Goal: Information Seeking & Learning: Learn about a topic

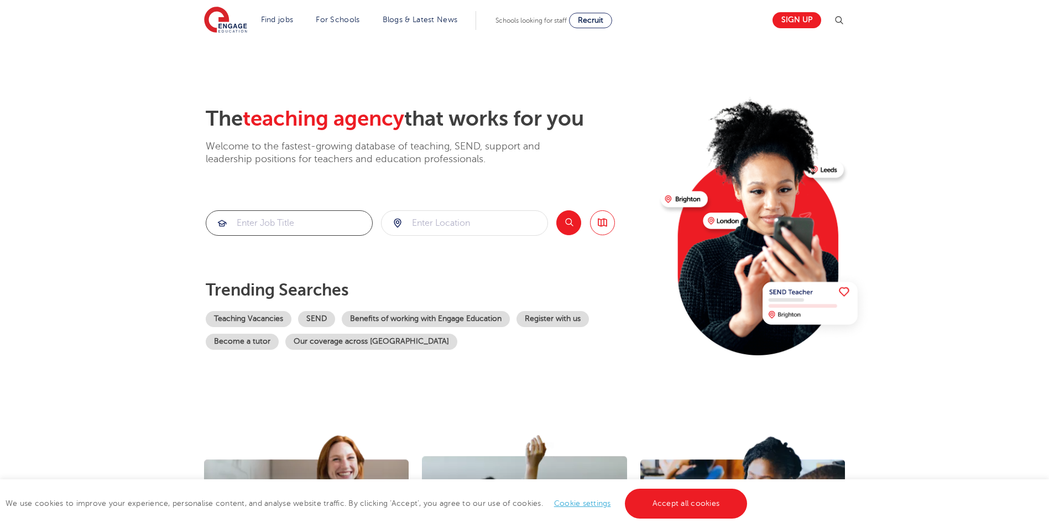
click at [280, 221] on input "search" at bounding box center [289, 223] width 166 height 24
type input "I"
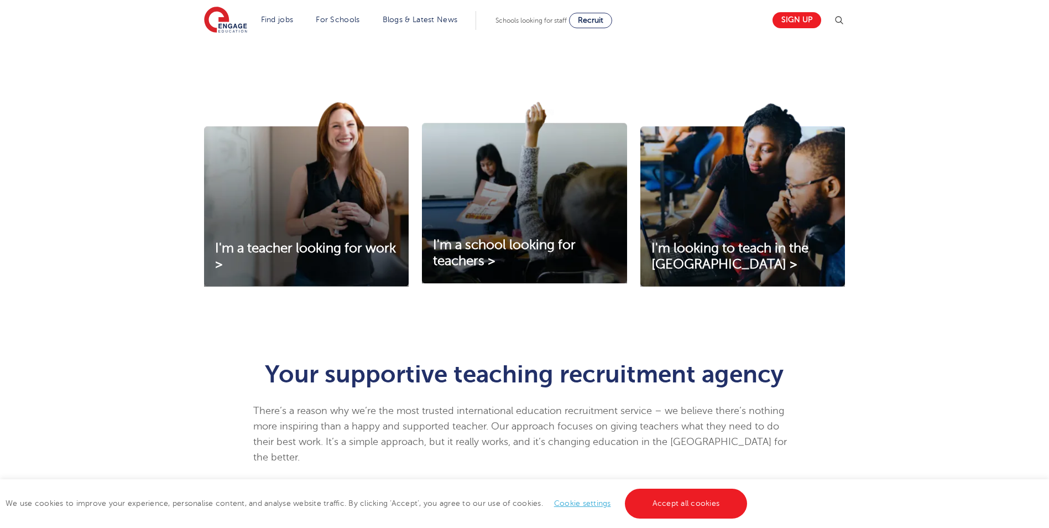
scroll to position [387, 0]
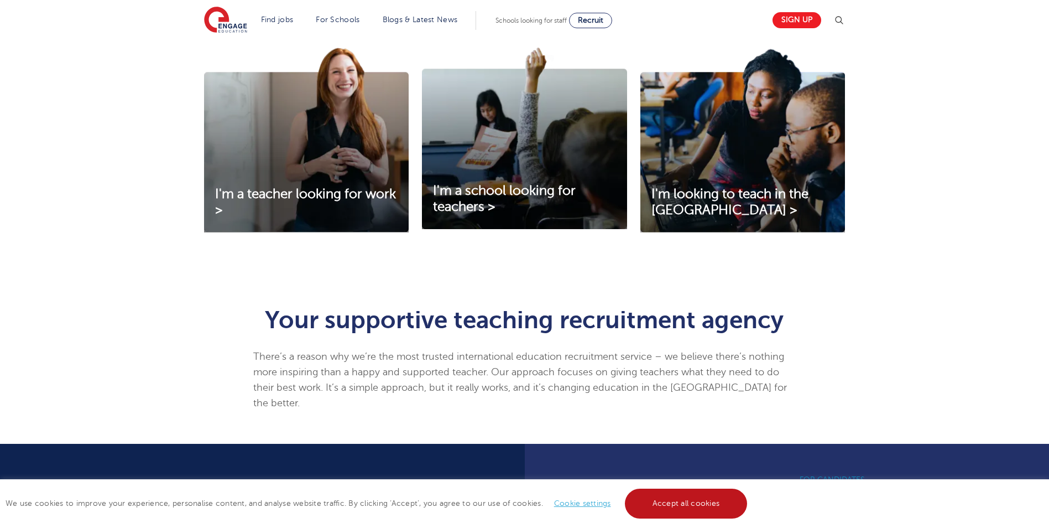
click at [726, 507] on link "Accept all cookies" at bounding box center [686, 503] width 123 height 30
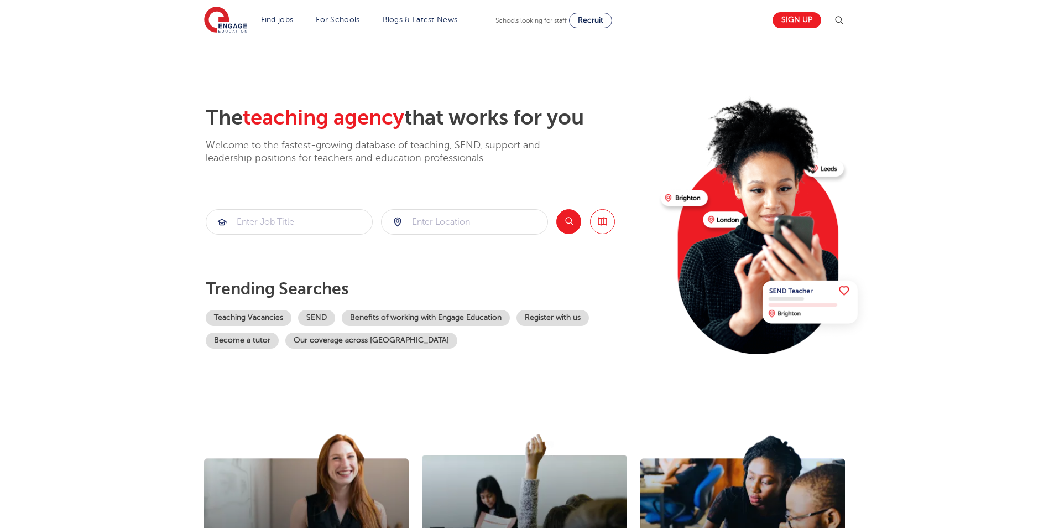
scroll to position [0, 0]
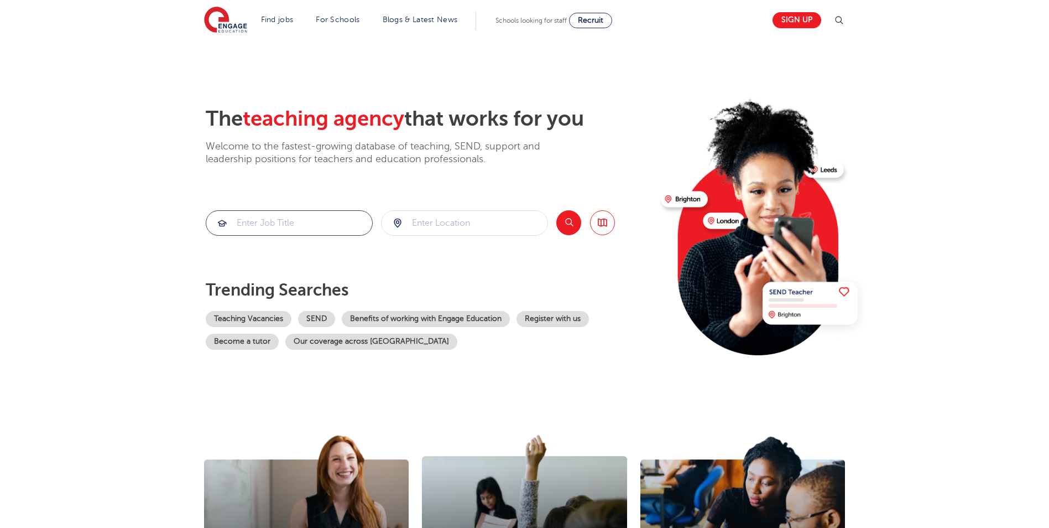
click at [285, 225] on input "search" at bounding box center [289, 223] width 166 height 24
type input "c"
click at [319, 274] on div "data manager" at bounding box center [289, 277] width 154 height 17
type input "data manager"
click at [492, 228] on input "search" at bounding box center [465, 223] width 166 height 24
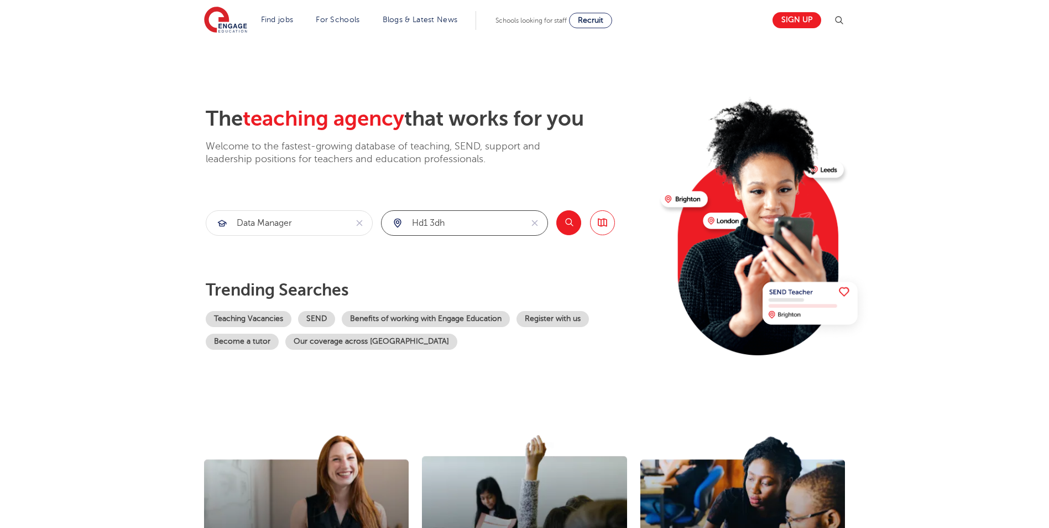
type input "hd1 3dh"
click at [575, 223] on button "Search" at bounding box center [568, 222] width 25 height 25
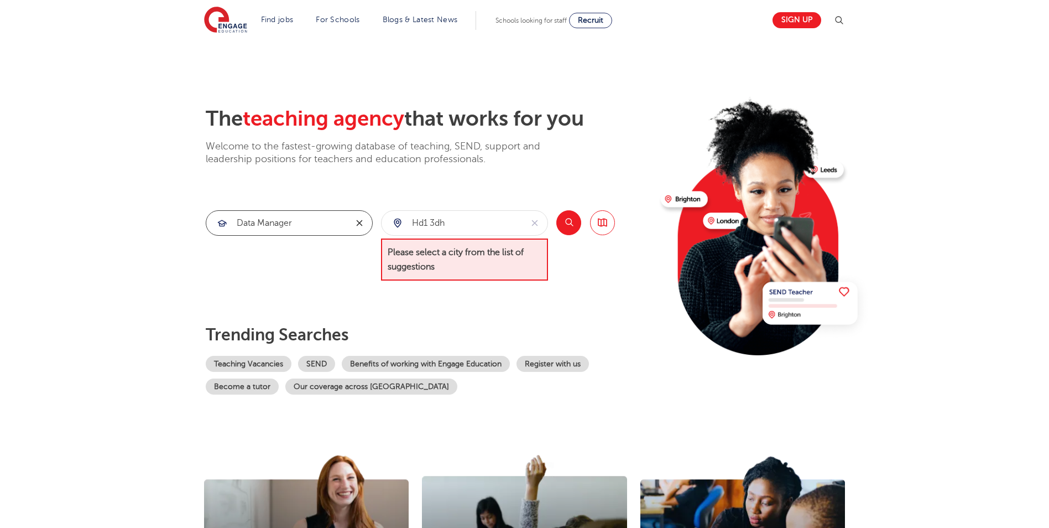
click at [357, 226] on icon "reset" at bounding box center [359, 223] width 11 height 10
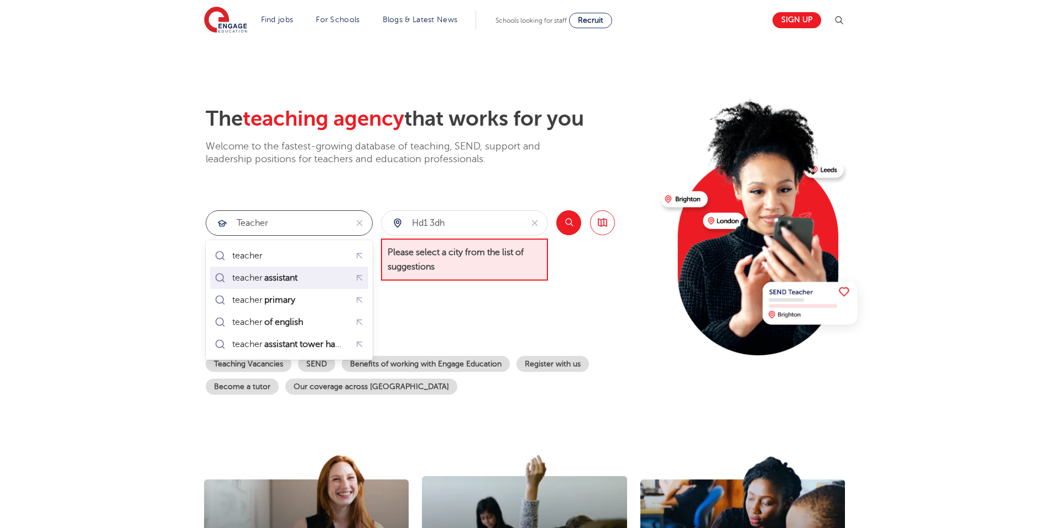
click at [310, 284] on div "teacher assistant" at bounding box center [289, 277] width 154 height 17
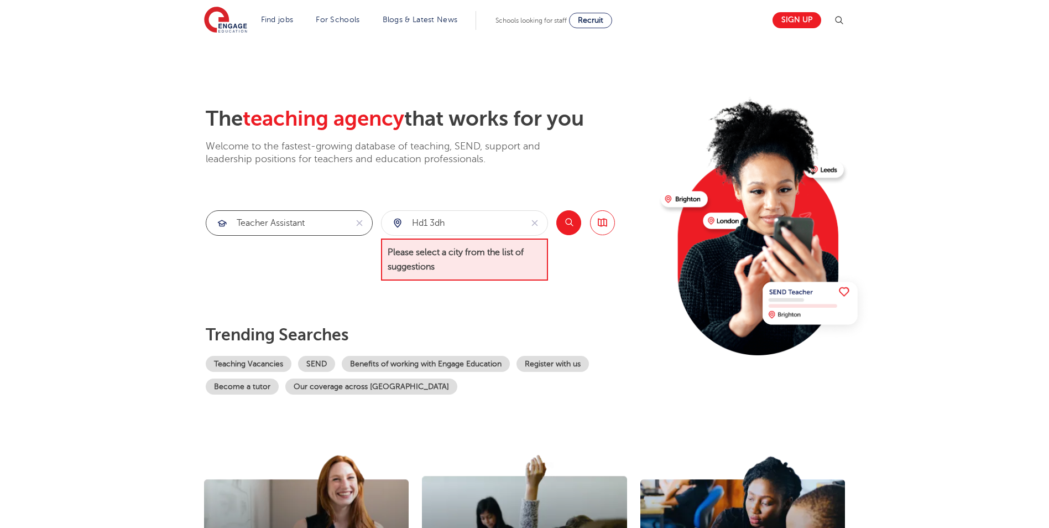
type input "teacher assistant"
click at [567, 232] on button "Search" at bounding box center [568, 222] width 25 height 25
click at [573, 228] on button "Search" at bounding box center [568, 222] width 25 height 25
drag, startPoint x: 460, startPoint y: 231, endPoint x: 436, endPoint y: 229, distance: 23.8
click at [420, 229] on input "hd1 3dh" at bounding box center [452, 223] width 140 height 24
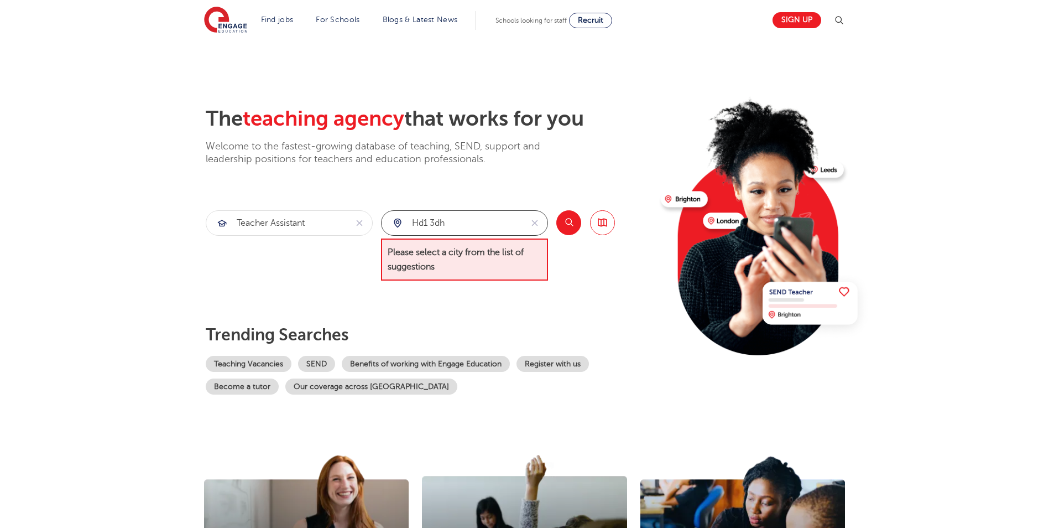
click at [428, 228] on input "hd1 3dh" at bounding box center [452, 223] width 140 height 24
type input "3"
type input "huddersfield"
click button "Submit" at bounding box center [0, 0] width 0 height 0
click at [574, 230] on button "Search" at bounding box center [568, 222] width 25 height 25
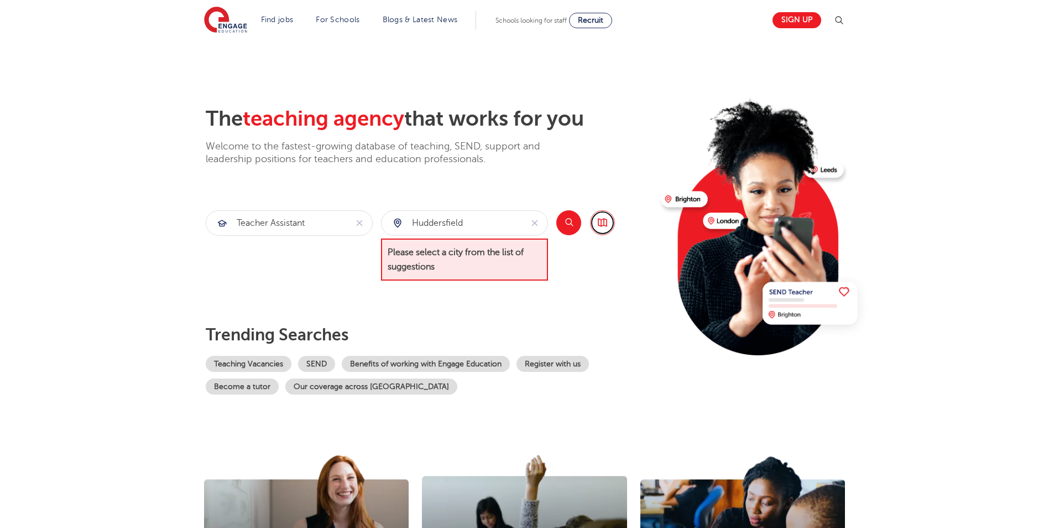
click at [610, 226] on link "Browse all Jobs" at bounding box center [602, 222] width 25 height 25
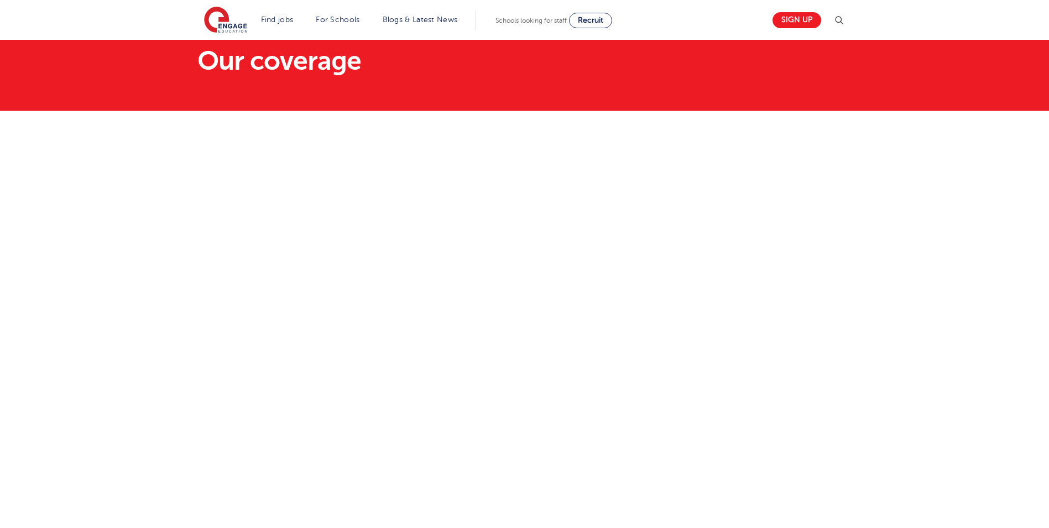
scroll to position [166, 0]
